Goal: Transaction & Acquisition: Purchase product/service

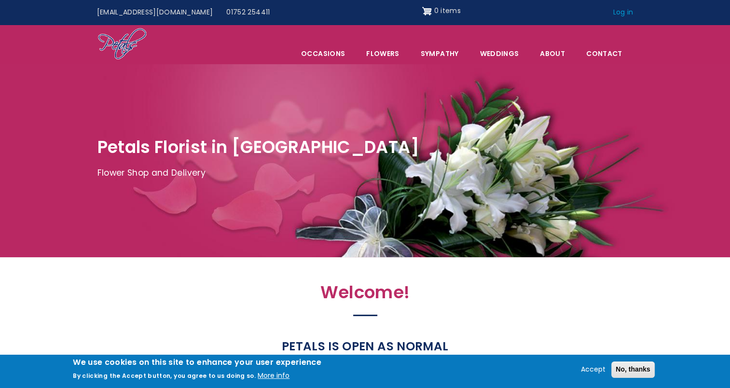
click at [616, 10] on link "Log in" at bounding box center [623, 12] width 34 height 18
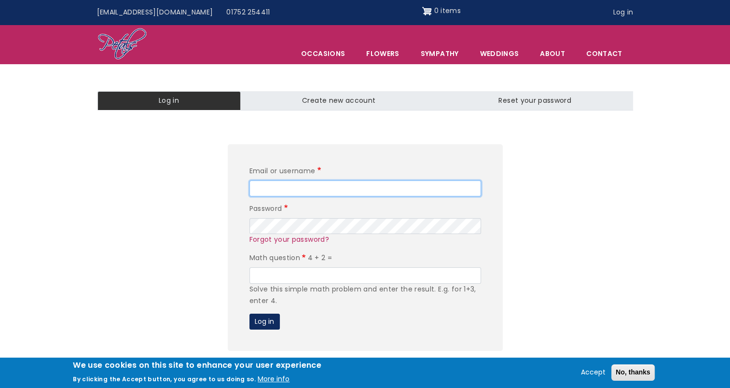
click at [371, 194] on input "Email or username" at bounding box center [365, 188] width 232 height 16
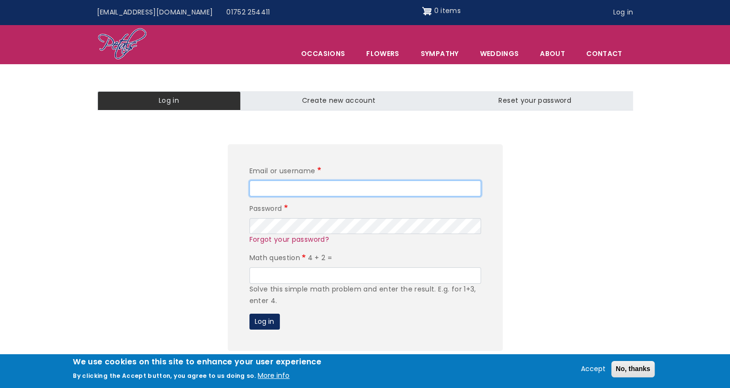
type input "nallen@wolferstans.com"
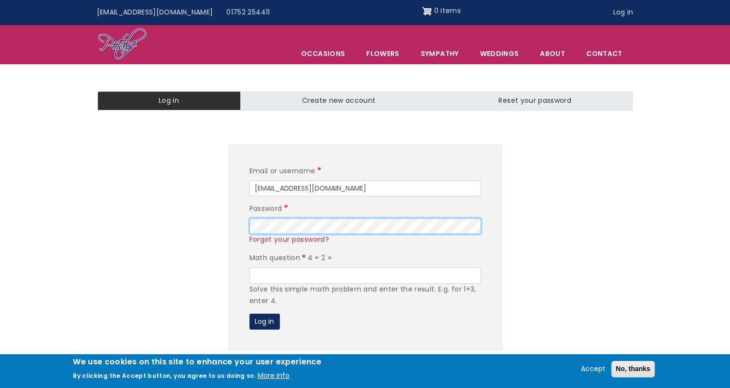
click at [249, 314] on button "Log in" at bounding box center [264, 322] width 30 height 16
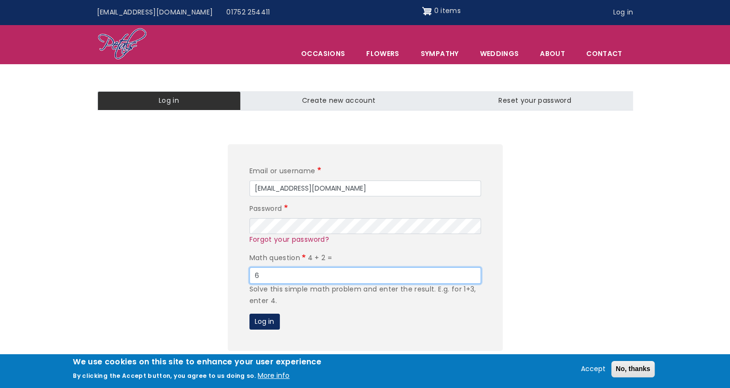
type input "6"
click at [249, 314] on button "Log in" at bounding box center [264, 322] width 30 height 16
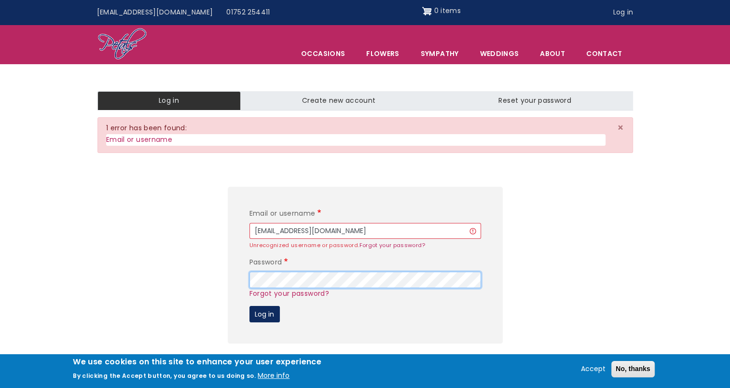
click at [249, 306] on button "Log in" at bounding box center [264, 314] width 30 height 16
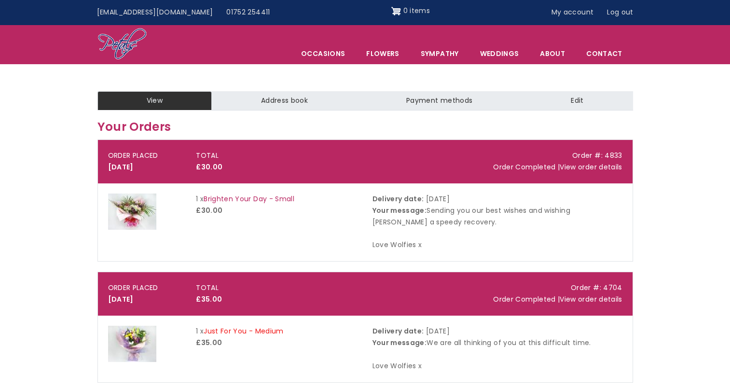
click at [259, 333] on link "Just For You - Medium" at bounding box center [244, 331] width 80 height 10
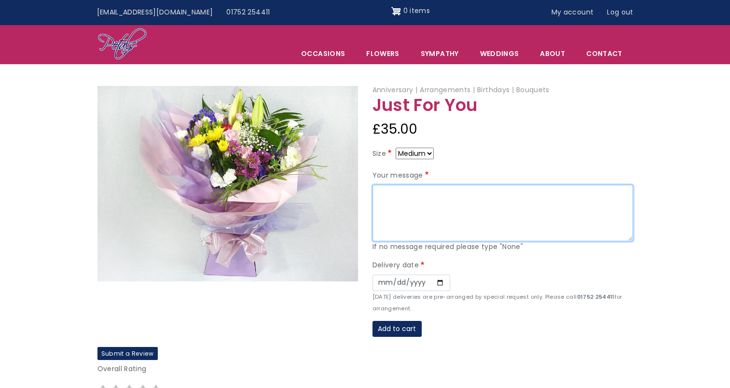
click at [423, 201] on textarea "Your message" at bounding box center [503, 213] width 261 height 57
